Goal: Transaction & Acquisition: Purchase product/service

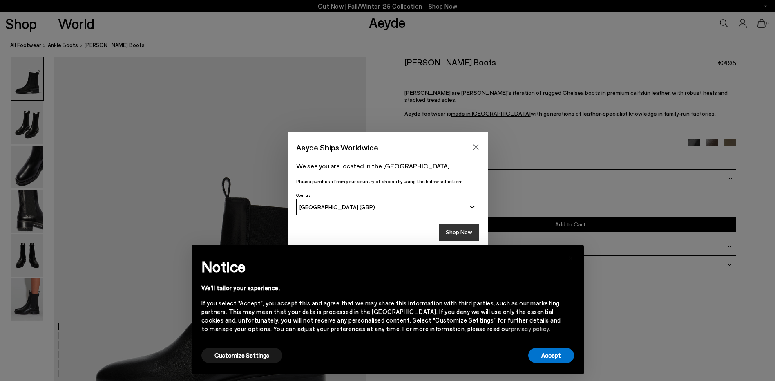
click at [459, 228] on button "Shop Now" at bounding box center [459, 231] width 40 height 17
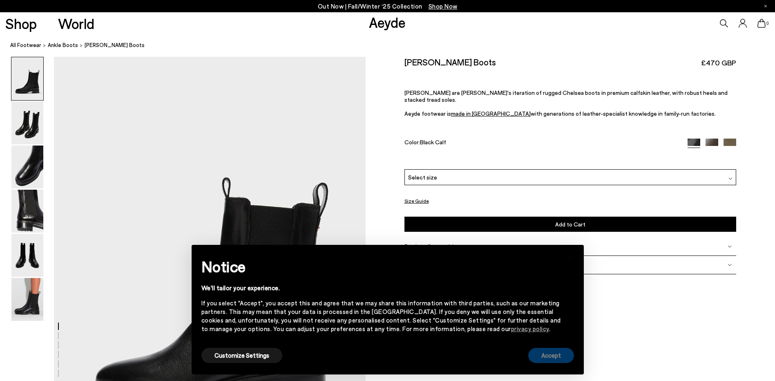
click at [568, 357] on button "Accept" at bounding box center [551, 354] width 46 height 15
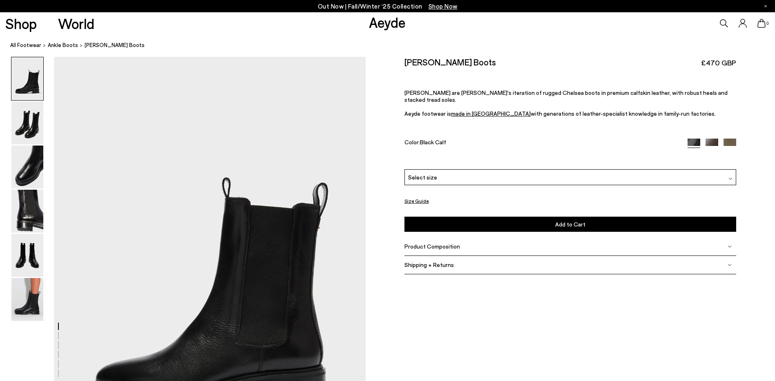
click at [485, 171] on div "Select size" at bounding box center [570, 177] width 332 height 16
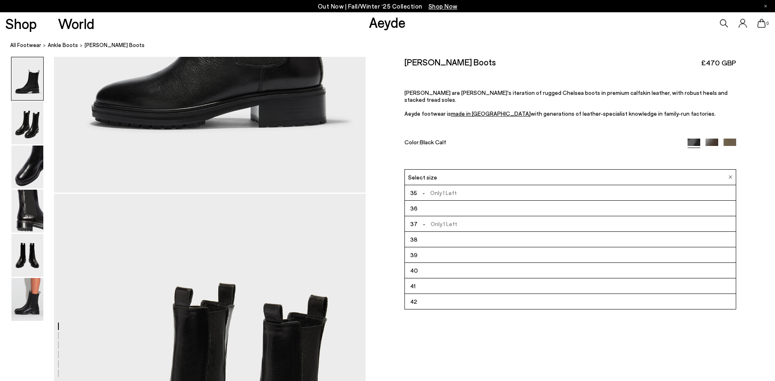
scroll to position [179, 0]
